Goal: Communication & Community: Participate in discussion

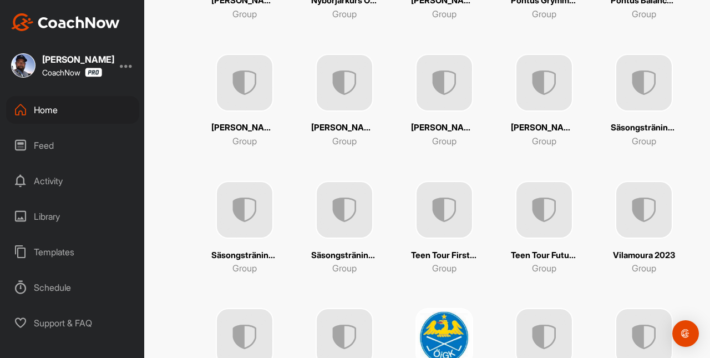
scroll to position [853, 0]
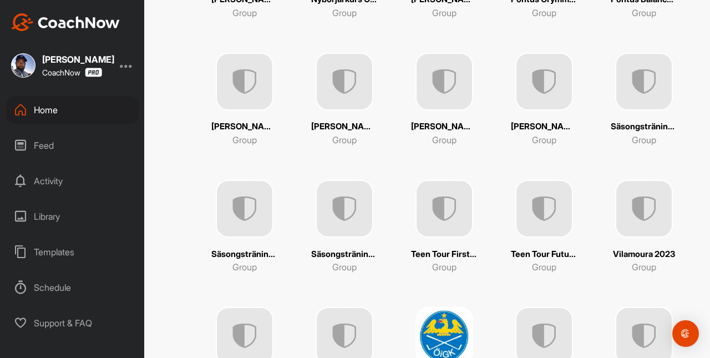
click at [646, 78] on img at bounding box center [644, 82] width 58 height 58
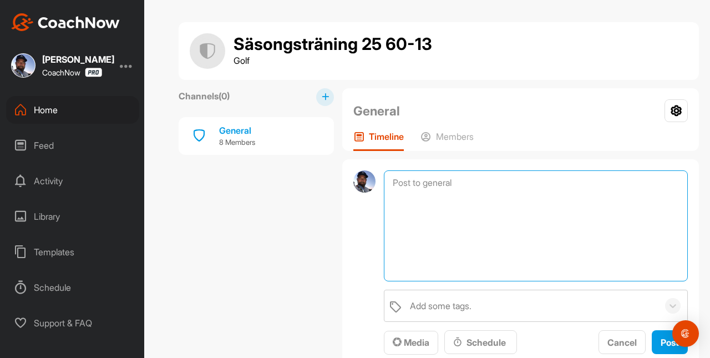
click at [434, 186] on textarea at bounding box center [536, 225] width 304 height 111
paste textarea "Tjena! Hoppas att ni har kunnat njuta av den fina sommaren som vi har haft och …"
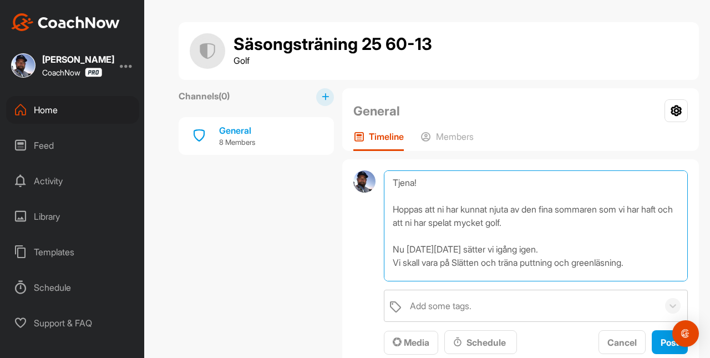
scroll to position [81, 0]
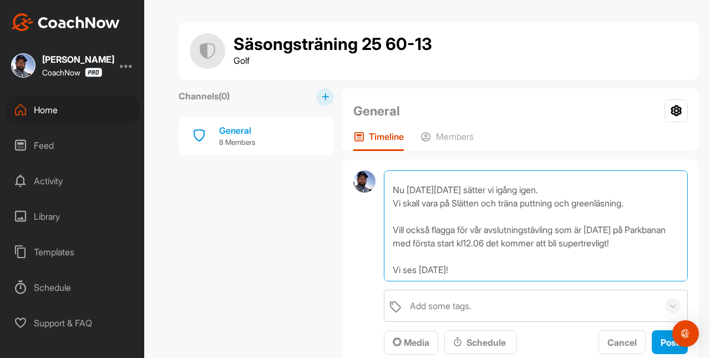
click at [471, 261] on textarea "Tjena! Hoppas att ni har kunnat njuta av den fina sommaren som vi har haft och …" at bounding box center [536, 225] width 304 height 111
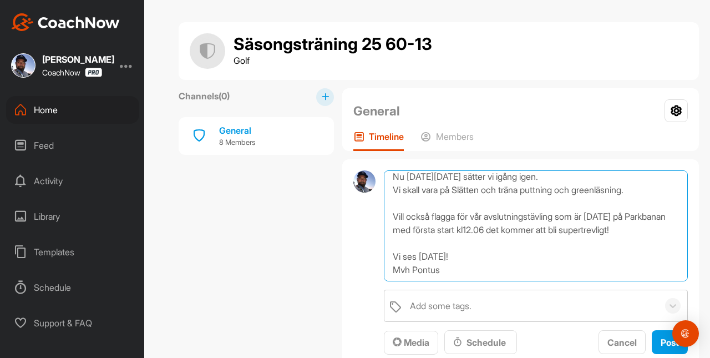
scroll to position [85, 0]
click at [464, 258] on textarea "Tjena! Hoppas att ni har kunnat njuta av den fina sommaren som vi har haft och …" at bounding box center [536, 225] width 304 height 111
click at [475, 256] on textarea "Tjena! Hoppas att ni har kunnat njuta av den fina sommaren som vi har haft och …" at bounding box center [536, 225] width 304 height 111
click at [508, 257] on textarea "Tjena! Hoppas att ni har kunnat njuta av den fina sommaren som vi har haft och …" at bounding box center [536, 225] width 304 height 111
click at [447, 271] on textarea "Tjena! Hoppas att ni har kunnat njuta av den fina sommaren som vi har haft och …" at bounding box center [536, 225] width 304 height 111
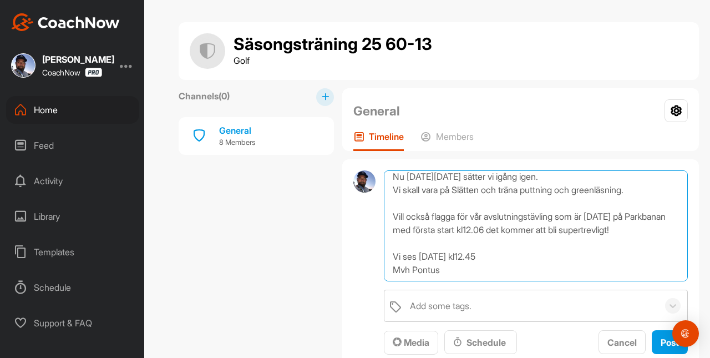
click at [451, 272] on textarea "Tjena! Hoppas att ni har kunnat njuta av den fina sommaren som vi har haft och …" at bounding box center [536, 225] width 304 height 111
click at [444, 271] on textarea "Tjena! Hoppas att ni har kunnat njuta av den fina sommaren som vi har haft och …" at bounding box center [536, 225] width 304 height 111
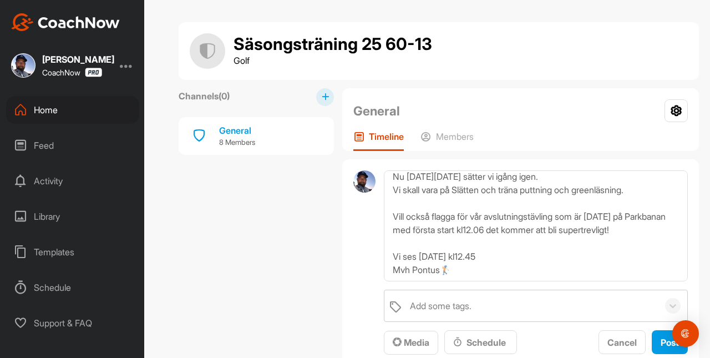
type textarea "Tjena! Hoppas att ni har kunnat njuta av den fina sommaren som vi har haft och …"
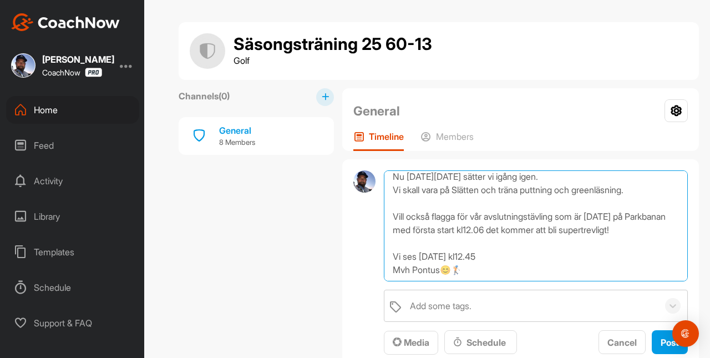
scroll to position [99, 0]
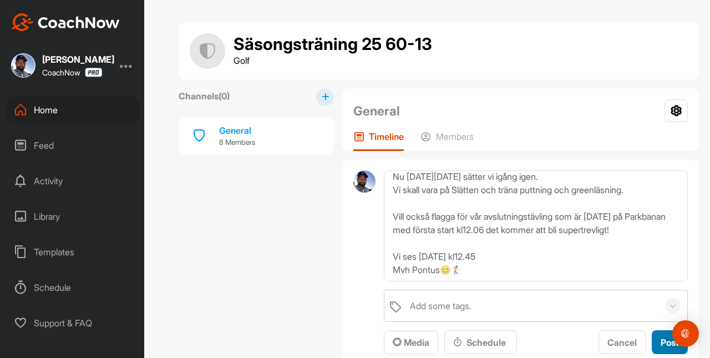
click at [665, 343] on span "Post" at bounding box center [669, 342] width 18 height 11
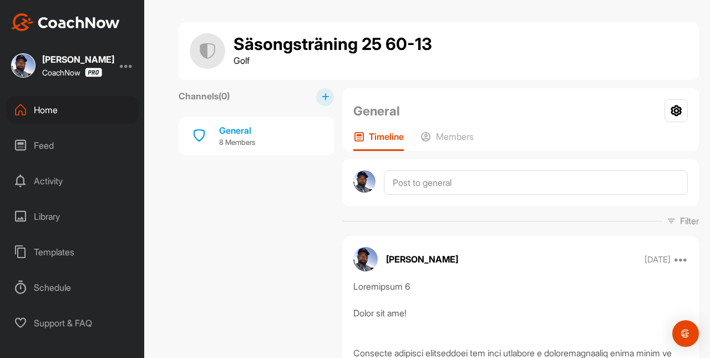
scroll to position [0, 0]
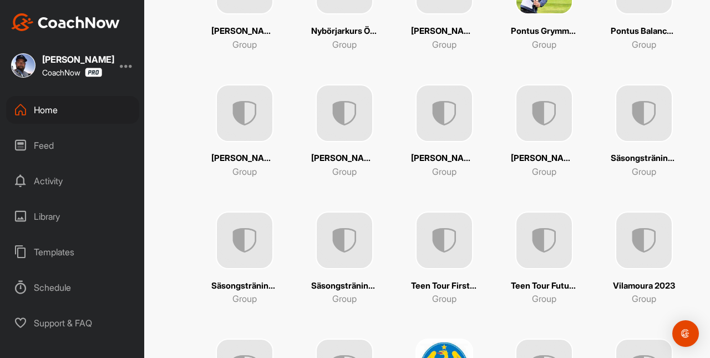
scroll to position [826, 0]
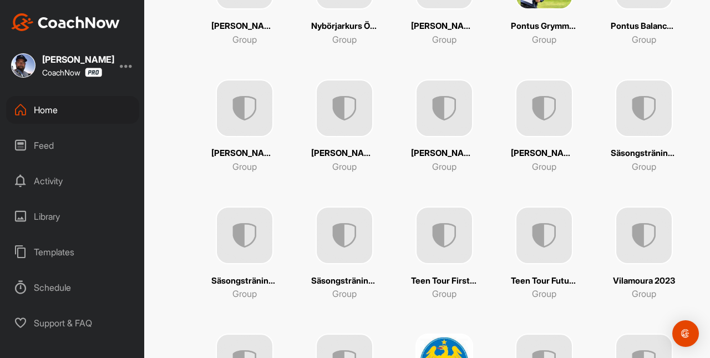
click at [240, 239] on img at bounding box center [245, 235] width 58 height 58
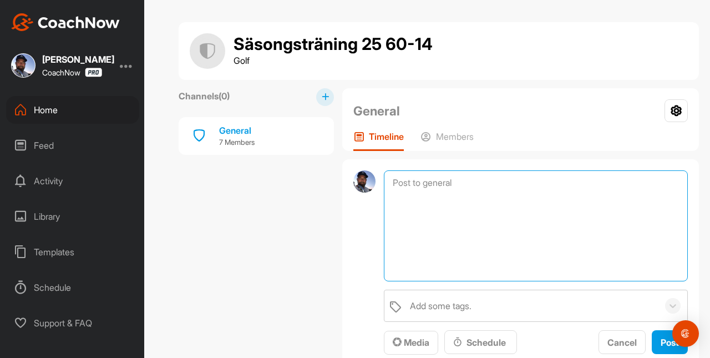
click at [418, 183] on textarea at bounding box center [536, 225] width 304 height 111
paste textarea "Tjena! Hoppas att ni har kunnat njuta av den fina sommaren som vi har haft och …"
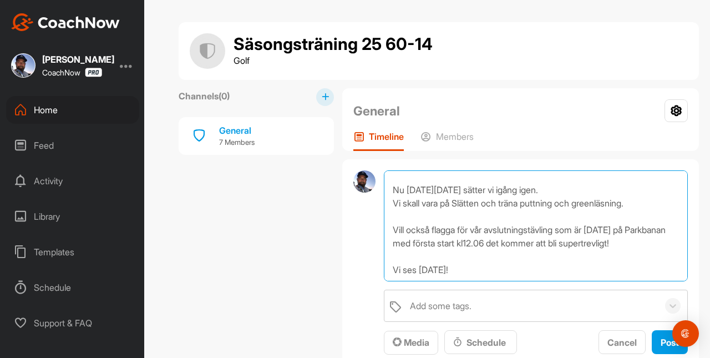
scroll to position [85, 0]
click at [464, 258] on textarea "Tjena! Hoppas att ni har kunnat njuta av den fina sommaren som vi har haft och …" at bounding box center [536, 225] width 304 height 111
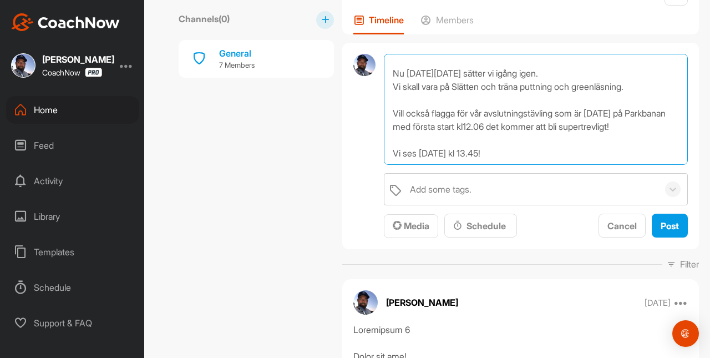
scroll to position [69, 0]
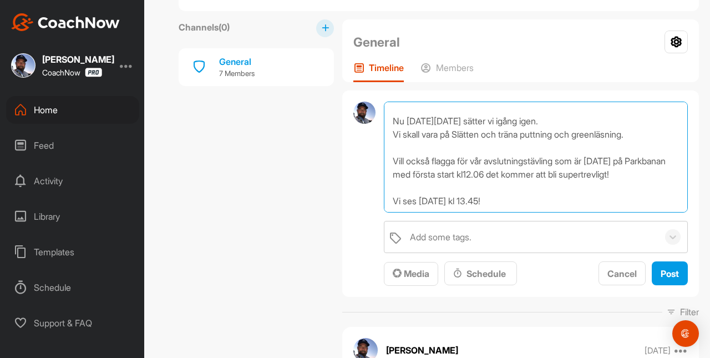
click at [509, 189] on textarea "Tjena! Hoppas att ni har kunnat njuta av den fina sommaren som vi har haft och …" at bounding box center [536, 156] width 304 height 111
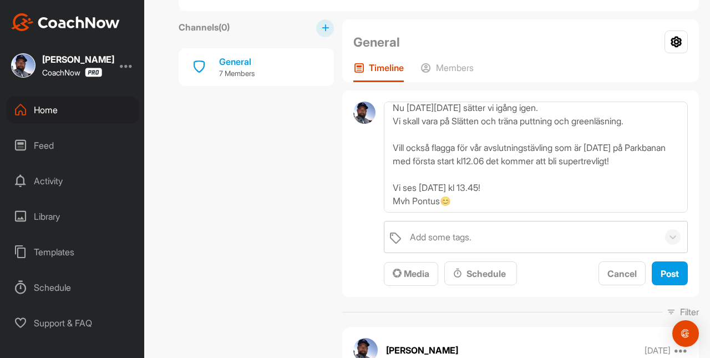
type textarea "Tjena! Hoppas att ni har kunnat njuta av den fina sommaren som vi har haft och …"
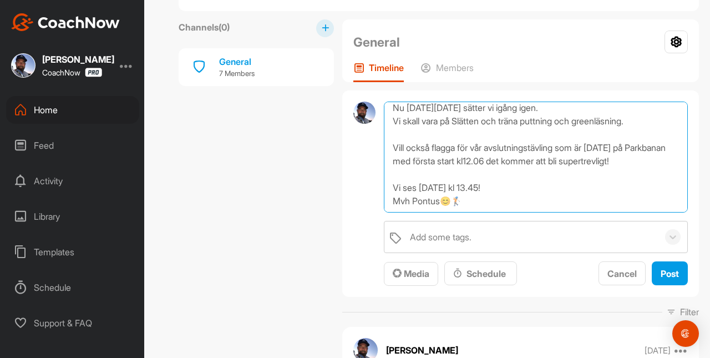
scroll to position [96, 0]
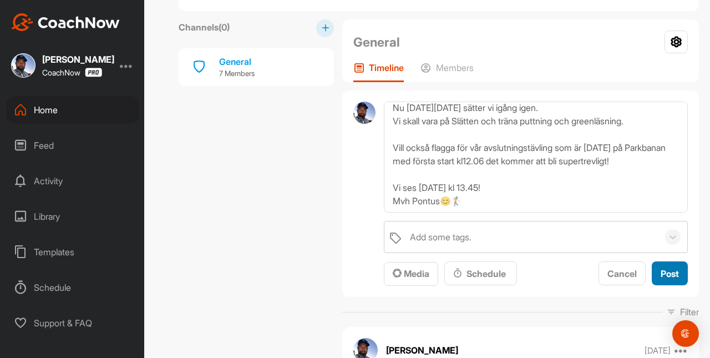
click at [666, 271] on span "Post" at bounding box center [669, 273] width 18 height 11
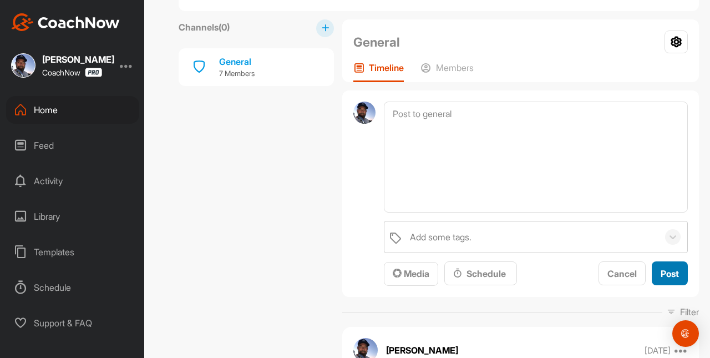
scroll to position [0, 0]
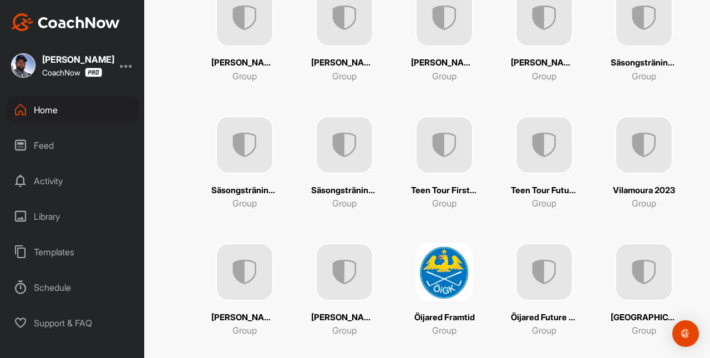
scroll to position [898, 0]
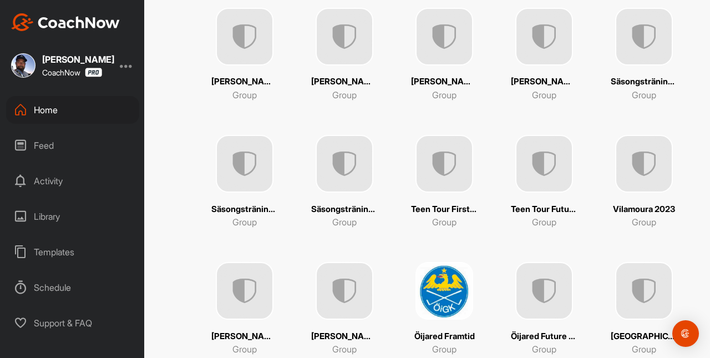
click at [342, 162] on img at bounding box center [344, 164] width 58 height 58
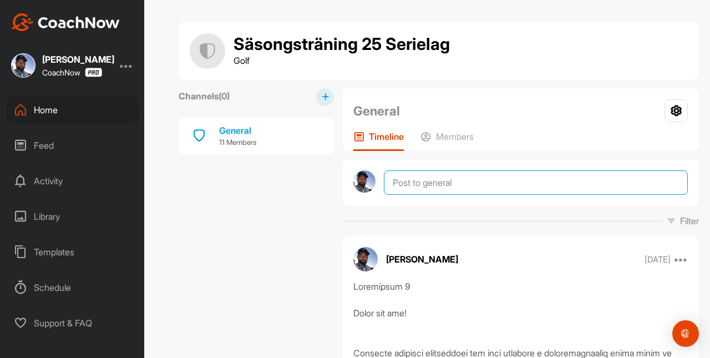
click at [420, 186] on textarea at bounding box center [536, 182] width 304 height 24
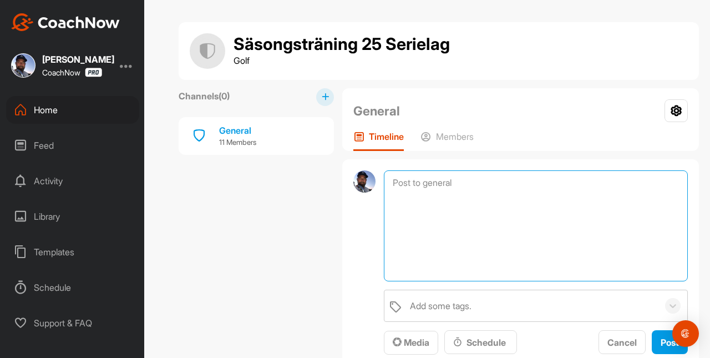
paste textarea "Tjena! Hoppas att ni har kunnat njuta av den fina sommaren som vi har haft och …"
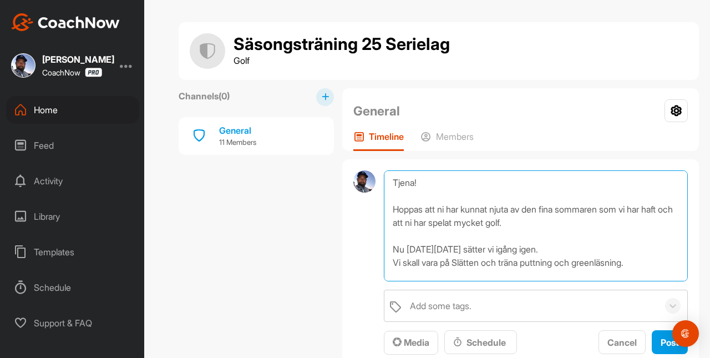
scroll to position [81, 0]
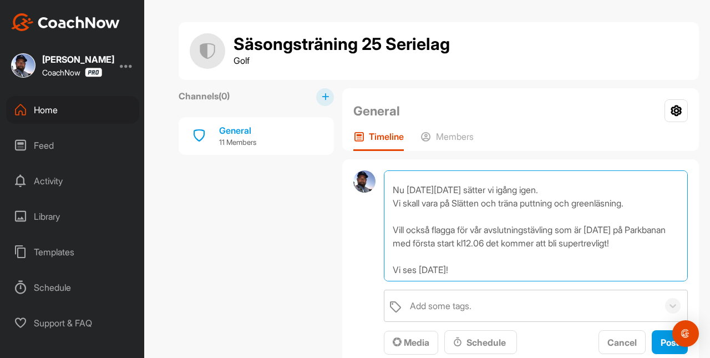
click at [465, 261] on textarea "Tjena! Hoppas att ni har kunnat njuta av den fina sommaren som vi har haft och …" at bounding box center [536, 225] width 304 height 111
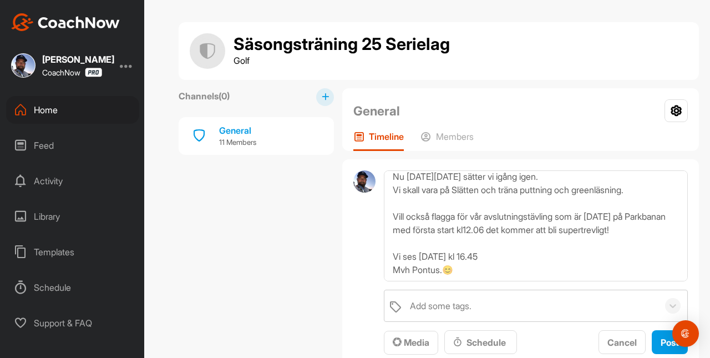
type textarea "Tjena! Hoppas att ni har kunnat njuta av den fina sommaren som vi har haft och …"
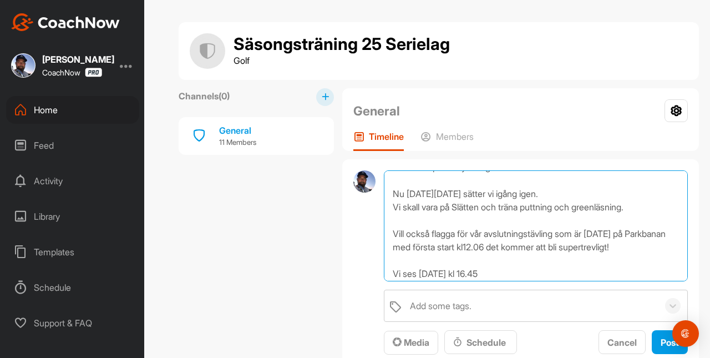
scroll to position [99, 0]
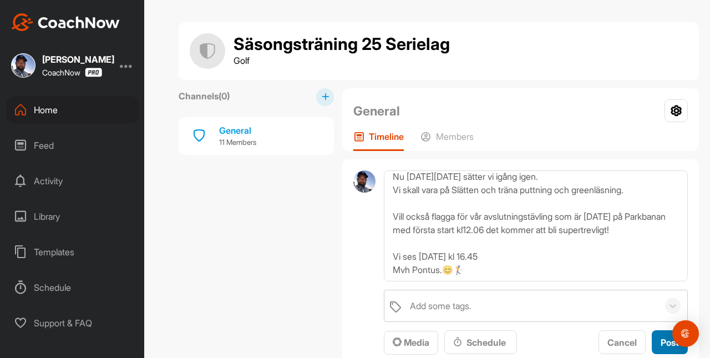
click at [663, 343] on span "Post" at bounding box center [669, 342] width 18 height 11
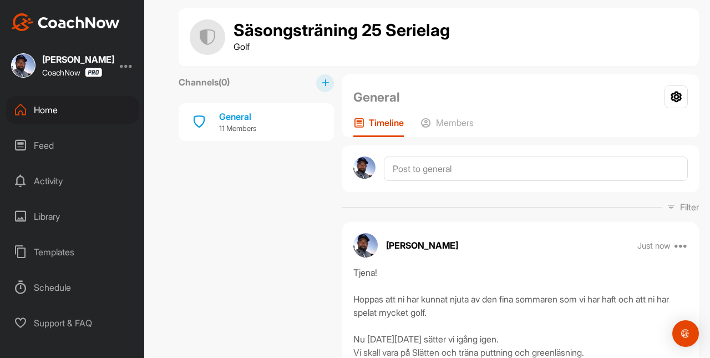
scroll to position [13, 0]
